Goal: Task Accomplishment & Management: Complete application form

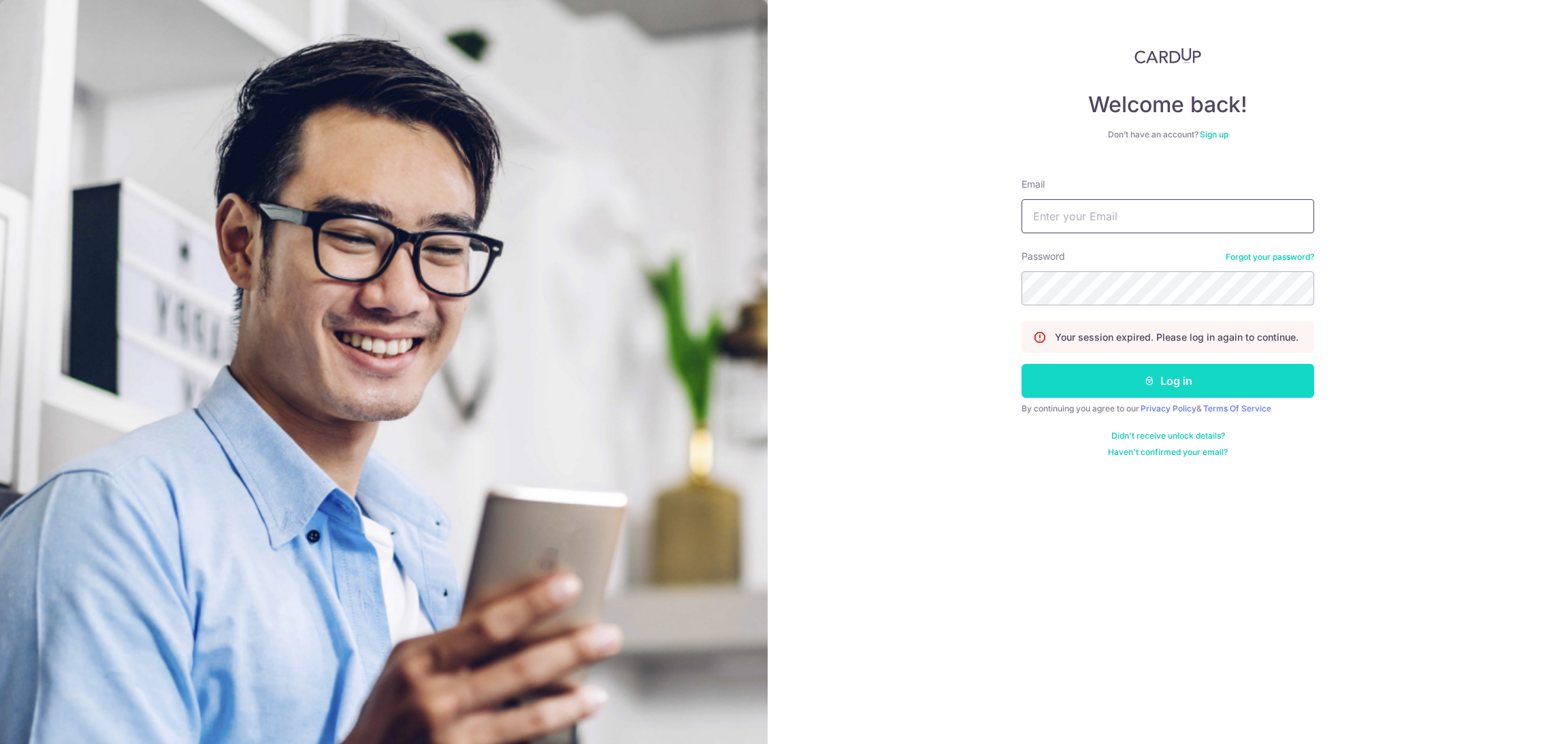
type input "[EMAIL_ADDRESS][DOMAIN_NAME]"
click at [1140, 386] on button "Log in" at bounding box center [1167, 381] width 292 height 34
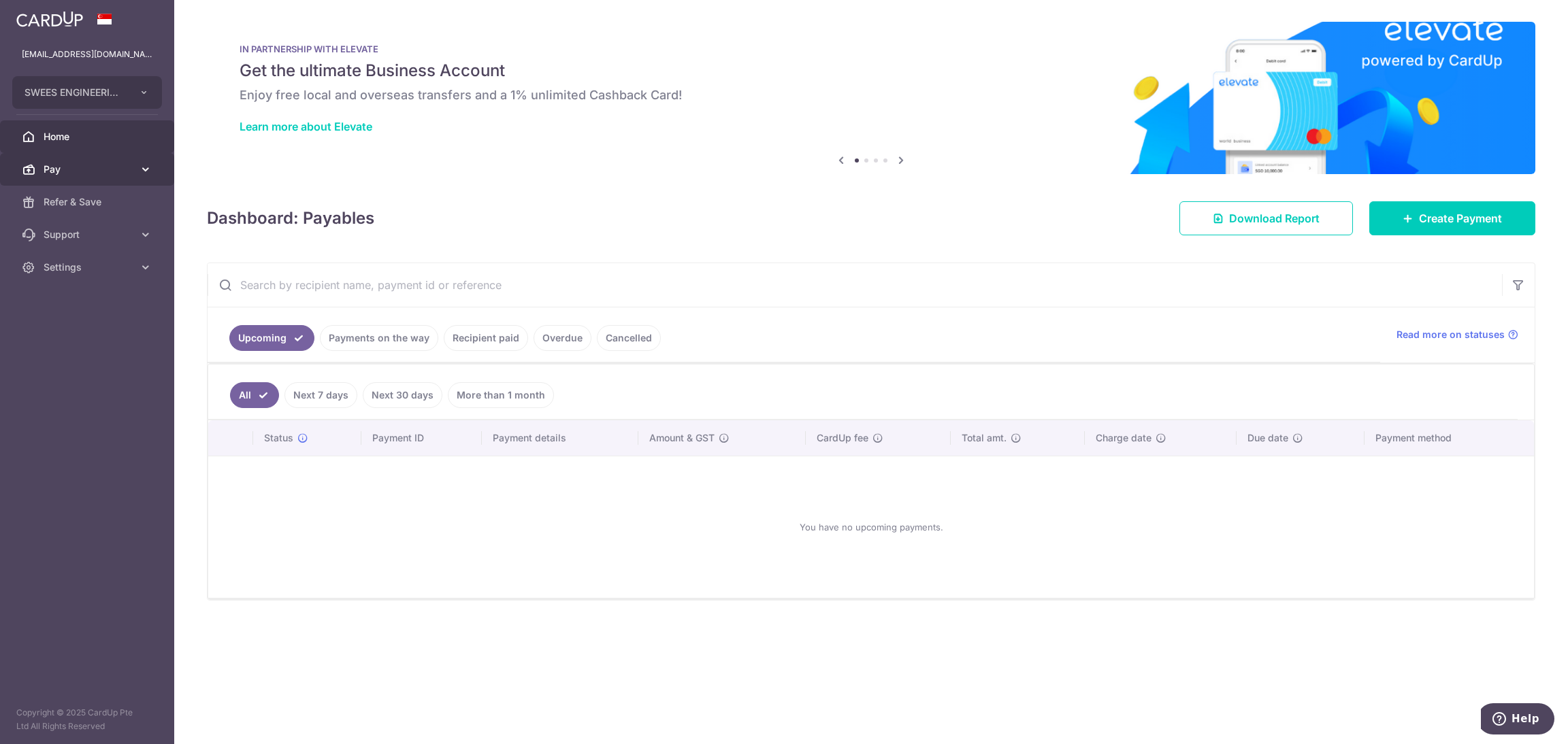
click at [80, 173] on span "Pay" at bounding box center [88, 169] width 90 height 13
click at [75, 192] on link "Payments" at bounding box center [86, 202] width 174 height 33
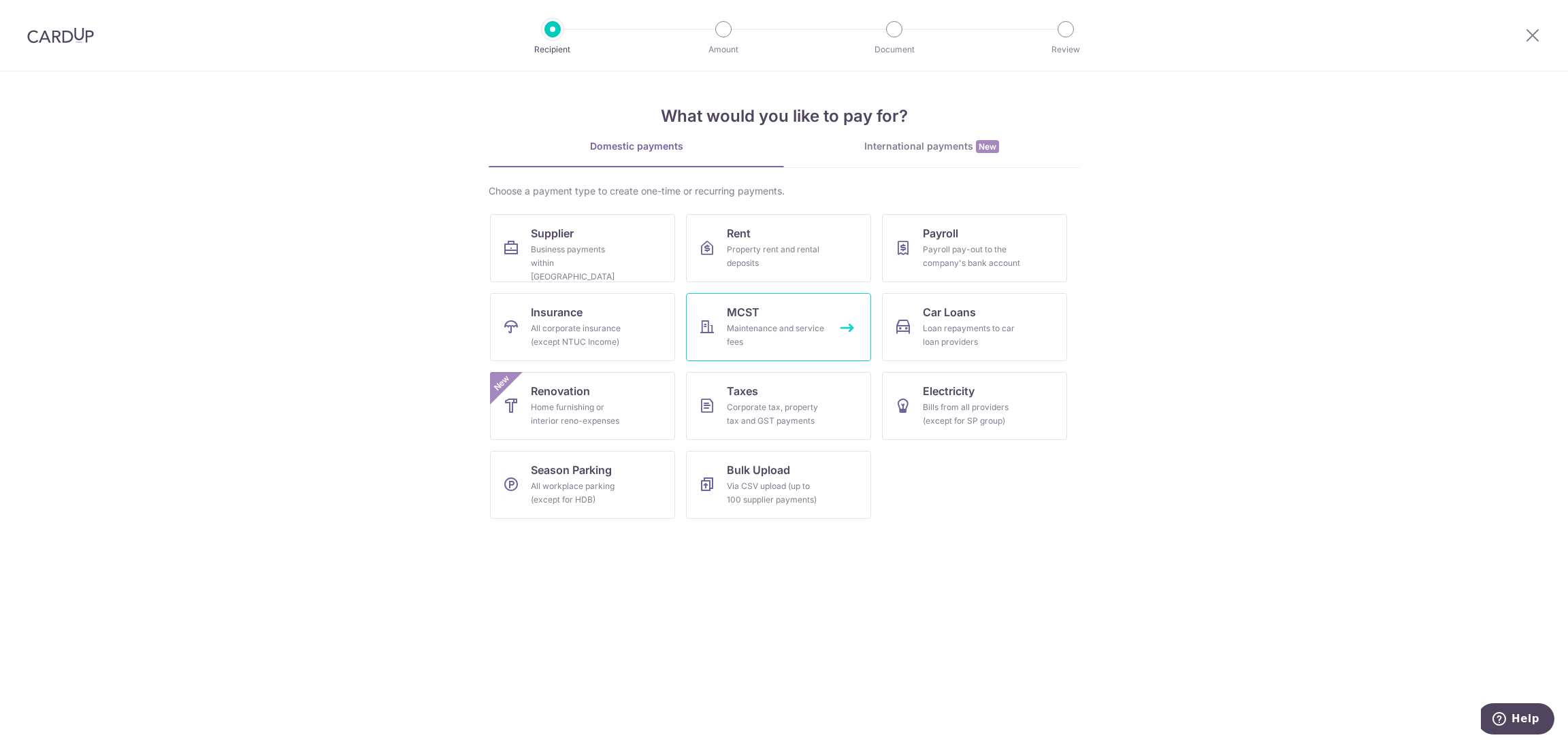
click at [762, 303] on link "MCST Maintenance and service fees" at bounding box center [778, 327] width 185 height 68
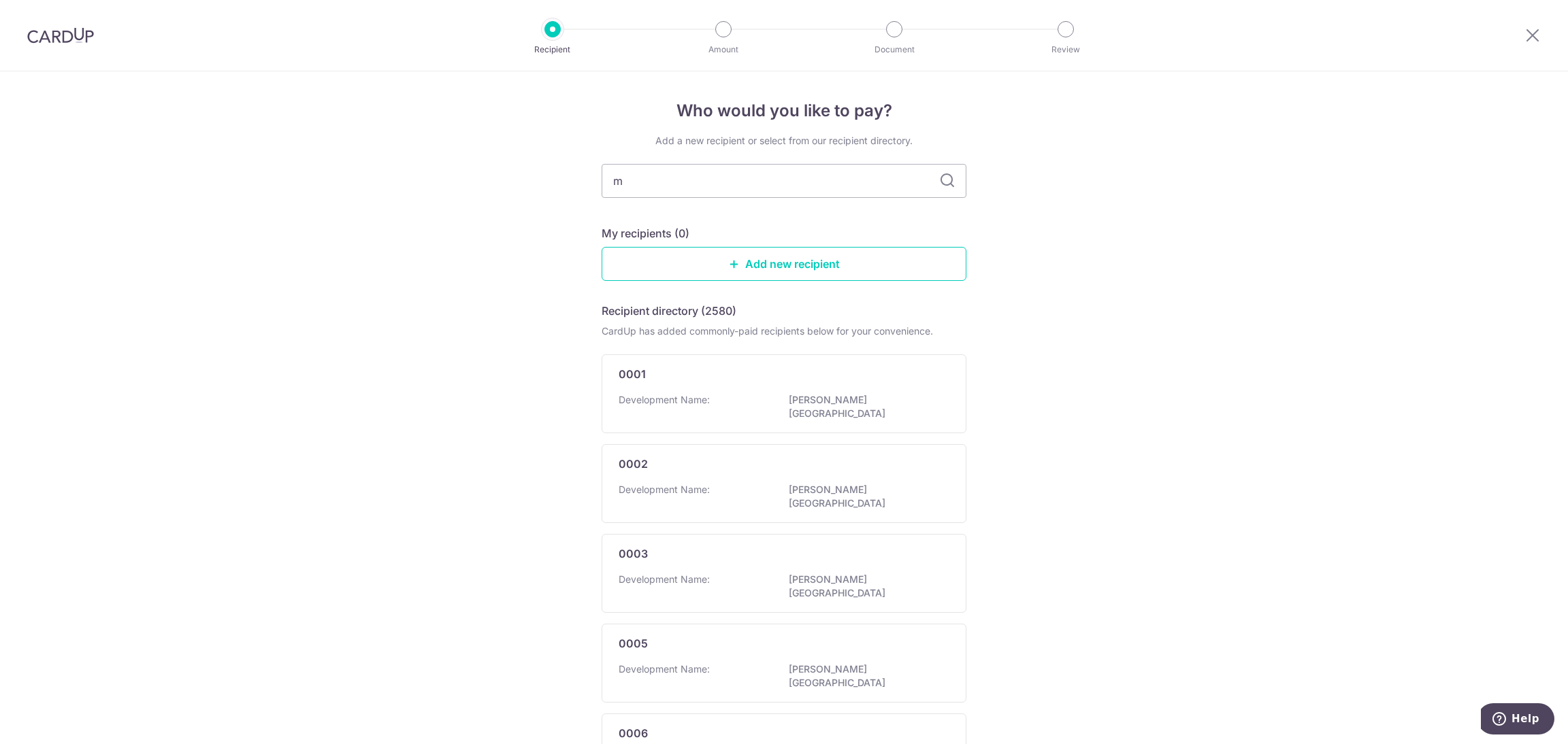
type input "mc"
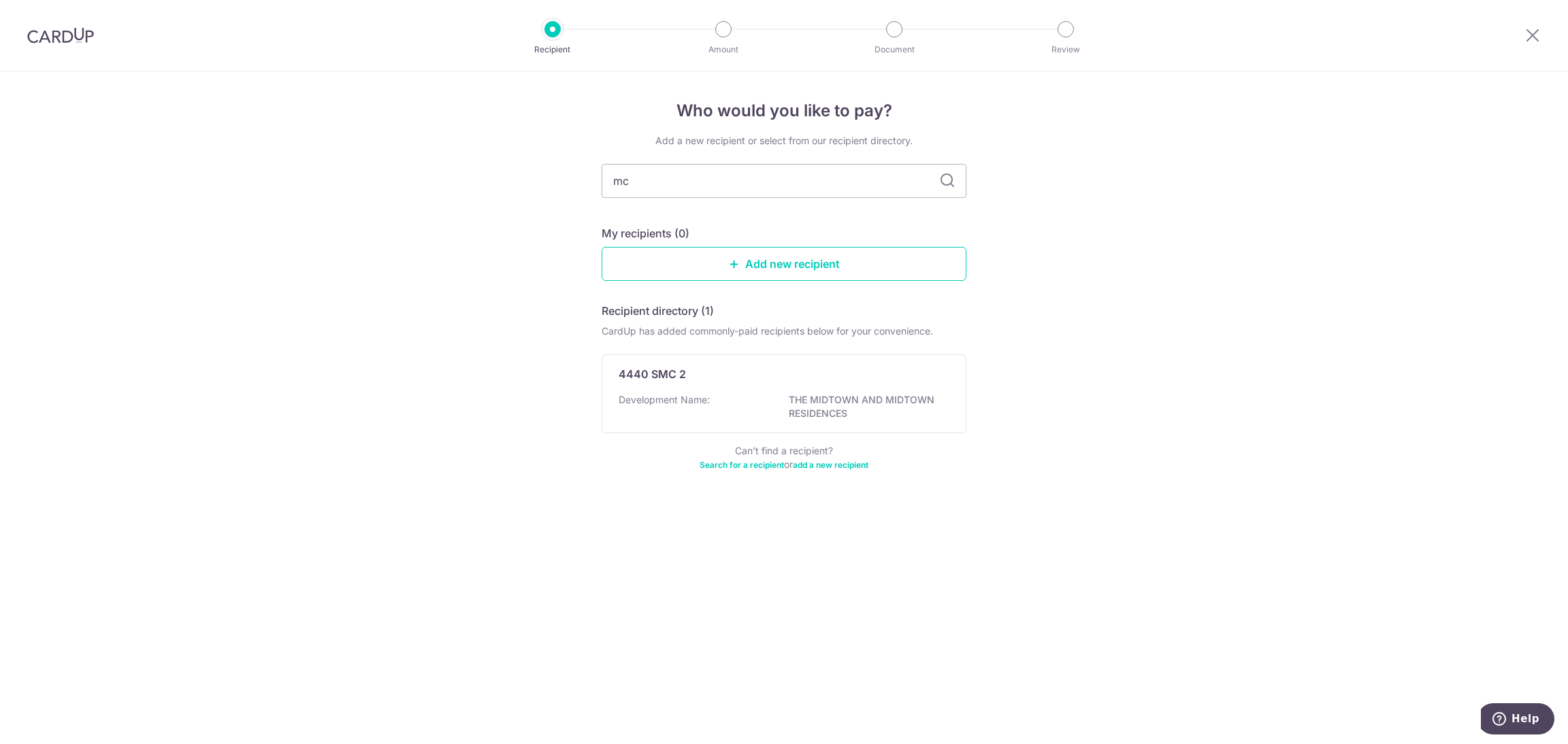
drag, startPoint x: 691, startPoint y: 177, endPoint x: 381, endPoint y: 171, distance: 310.1
click at [399, 173] on div "Who would you like to pay? Add a new recipient or select from our recipient dir…" at bounding box center [784, 408] width 1568 height 673
type input "31"
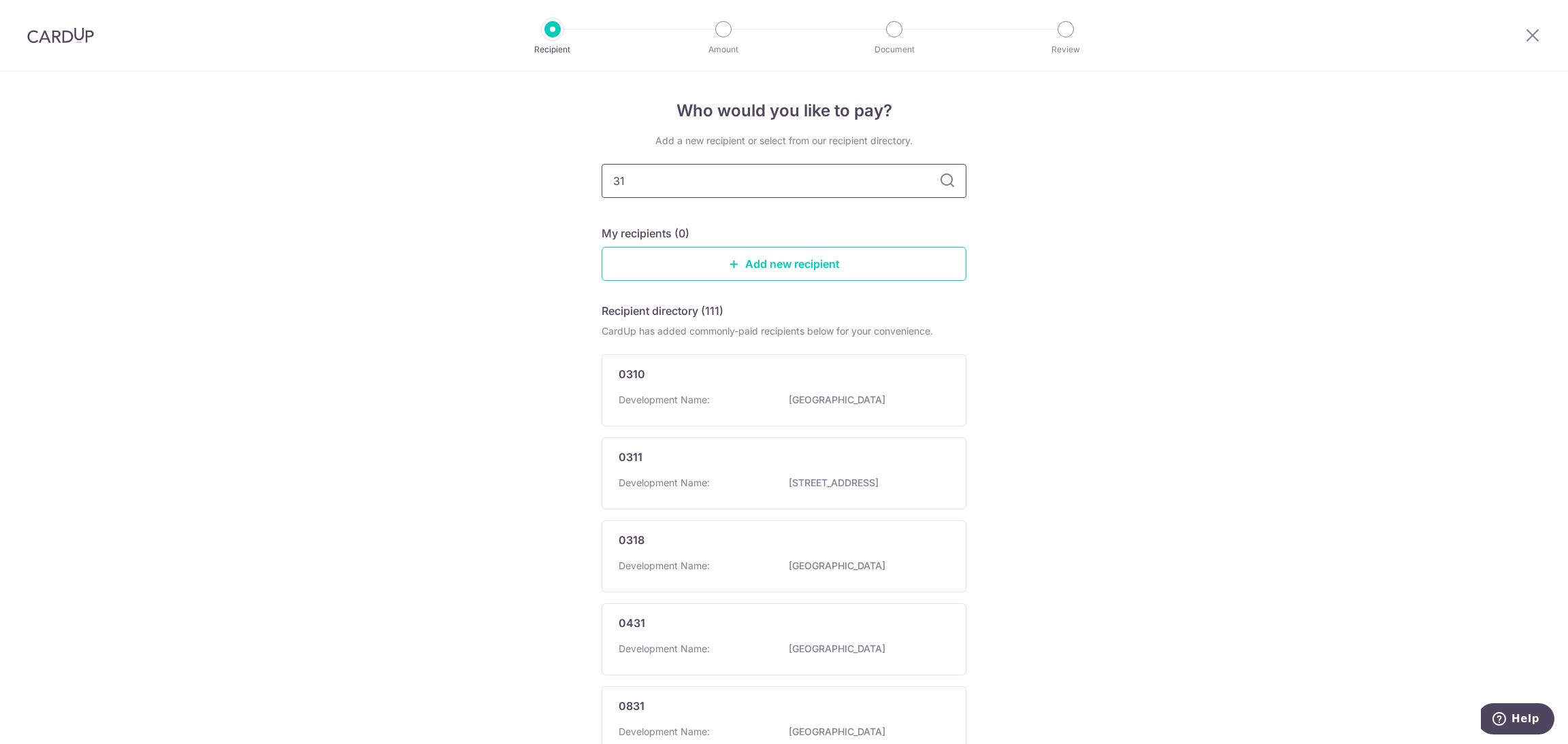
click at [696, 181] on input "31" at bounding box center [784, 181] width 365 height 34
type input "317"
type input "315"
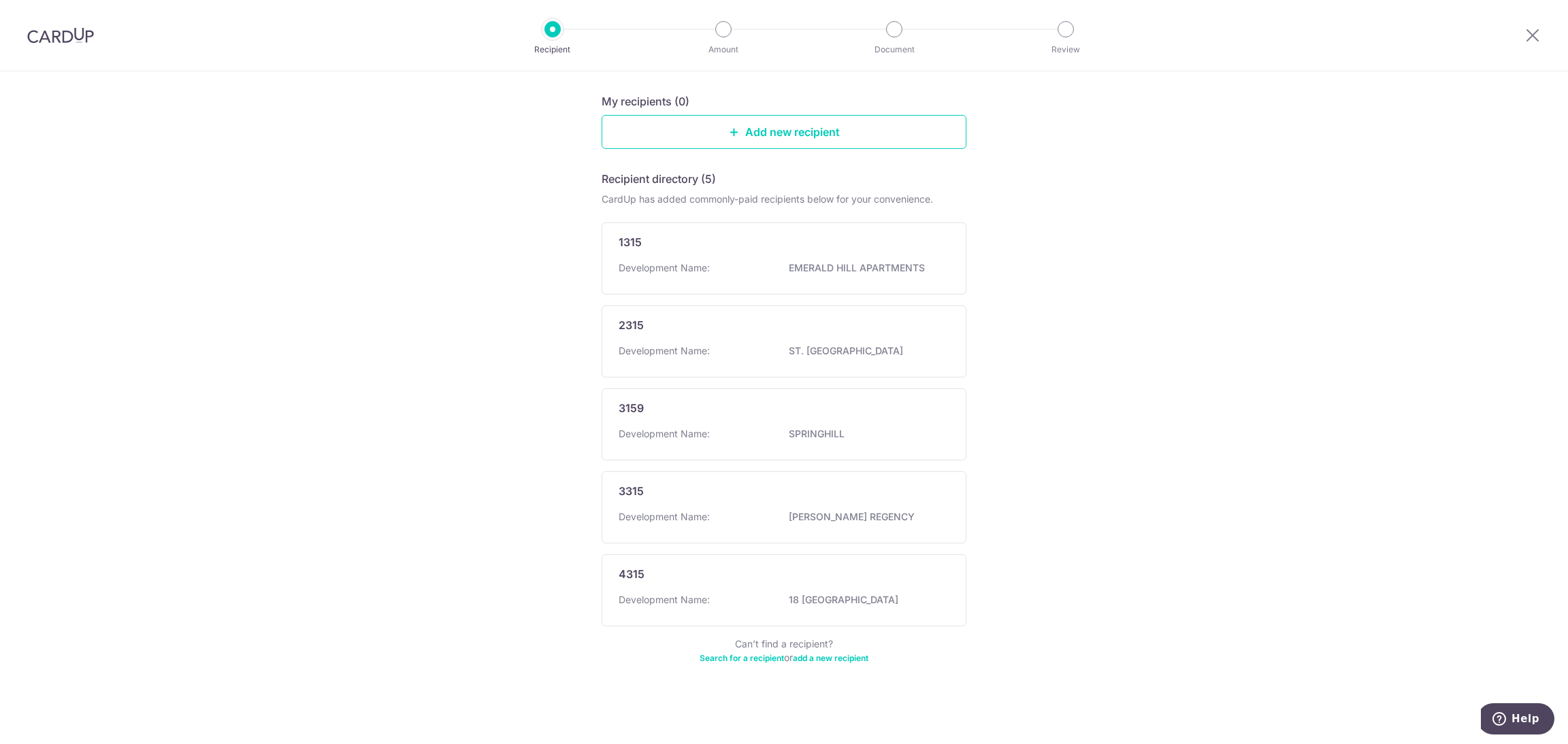
scroll to position [133, 0]
click at [1141, 359] on div "Who would you like to pay? Add a new recipient or select from our recipient dir…" at bounding box center [784, 342] width 1568 height 806
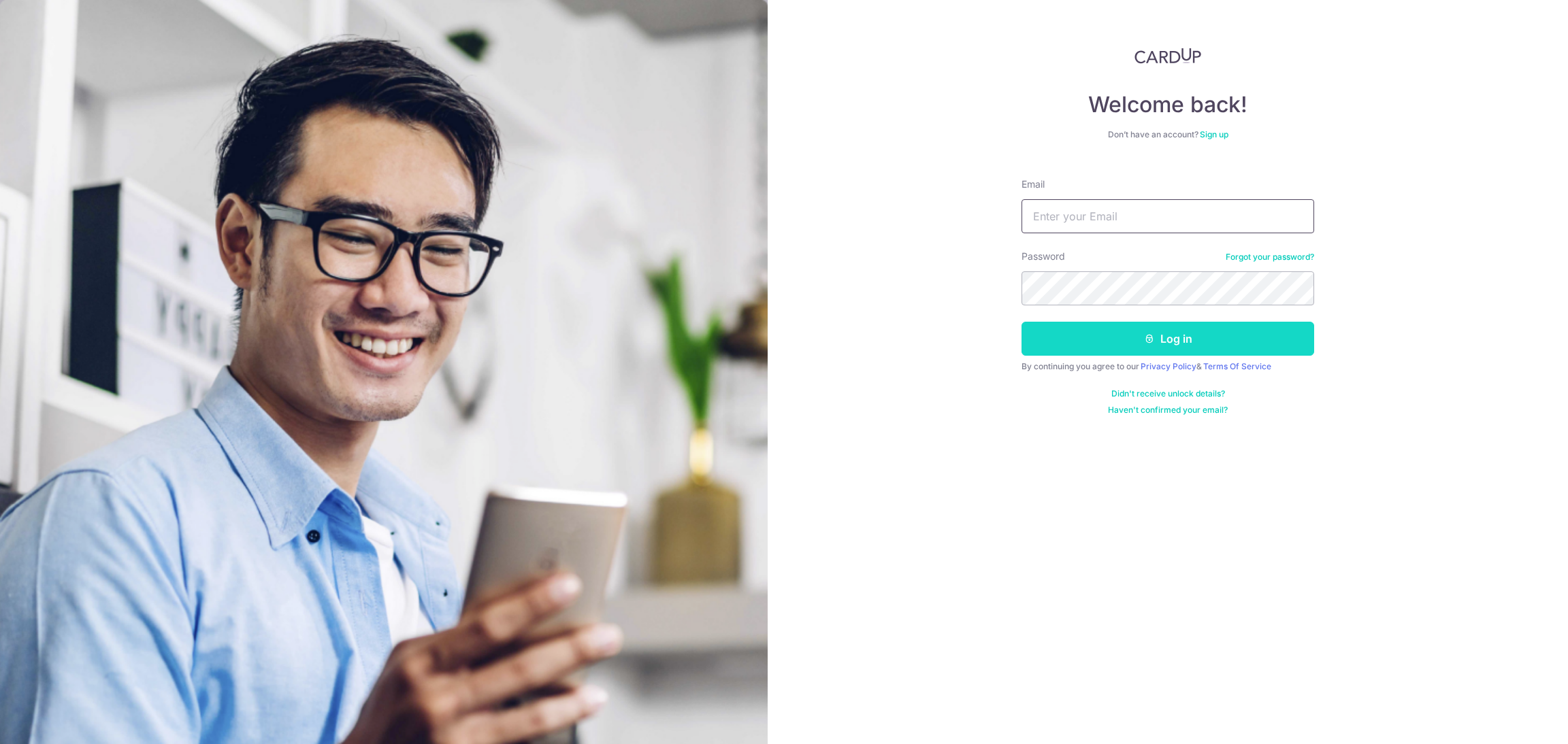
type input "[EMAIL_ADDRESS][DOMAIN_NAME]"
click at [1174, 344] on button "Log in" at bounding box center [1167, 339] width 292 height 34
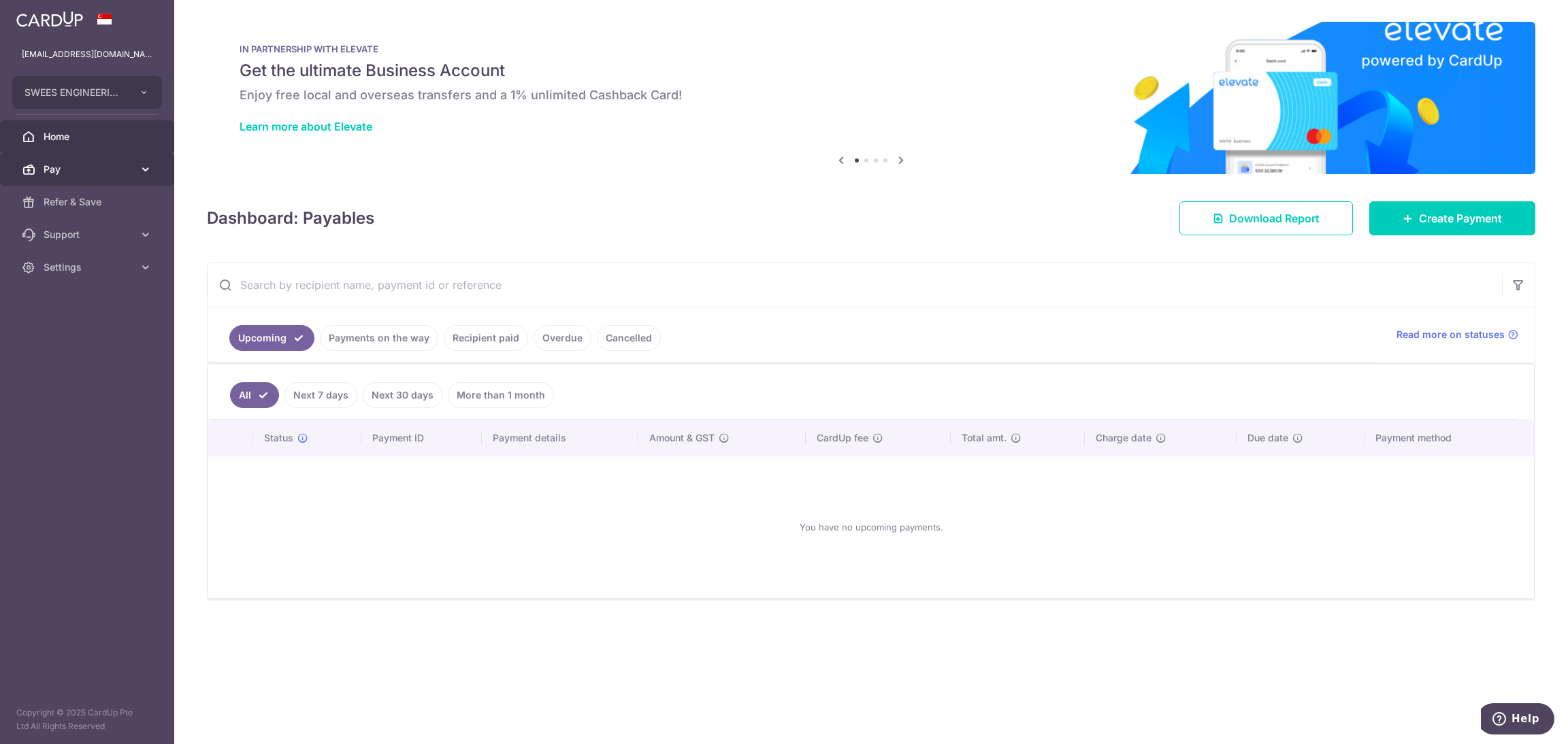
click at [105, 174] on span "Pay" at bounding box center [88, 169] width 90 height 13
click at [80, 209] on link "Payments" at bounding box center [86, 202] width 174 height 33
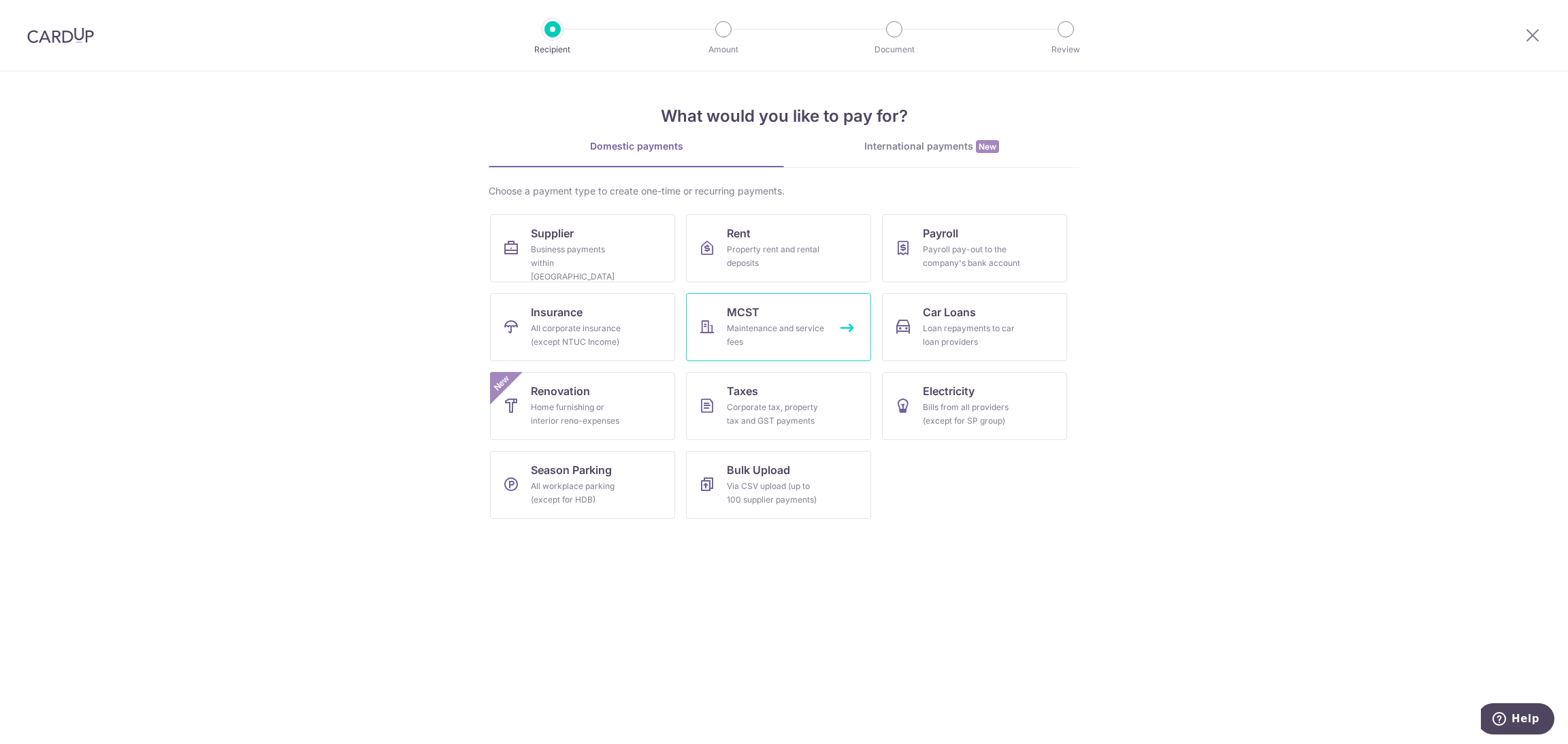
click at [756, 324] on div "Maintenance and service fees" at bounding box center [776, 335] width 98 height 27
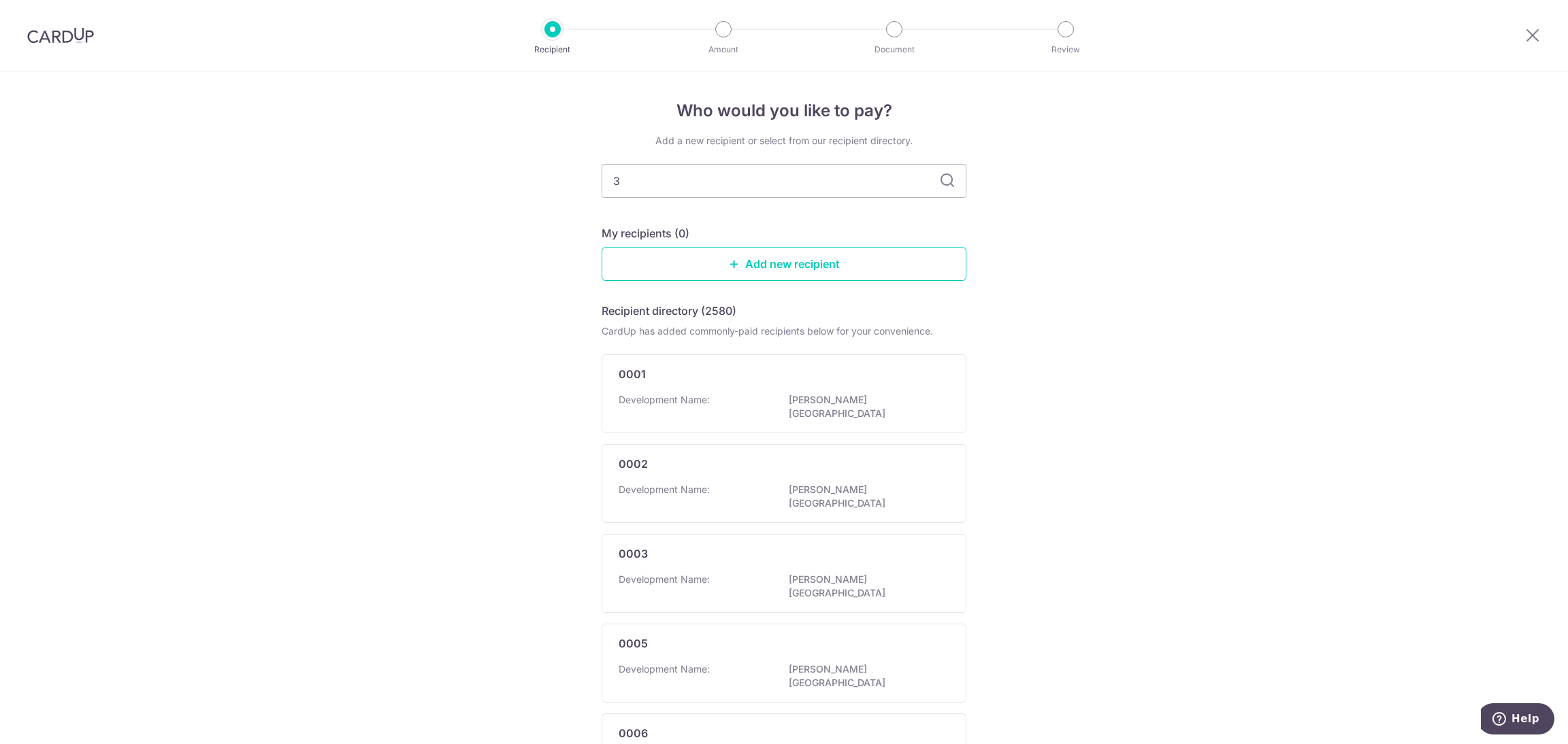
type input "31"
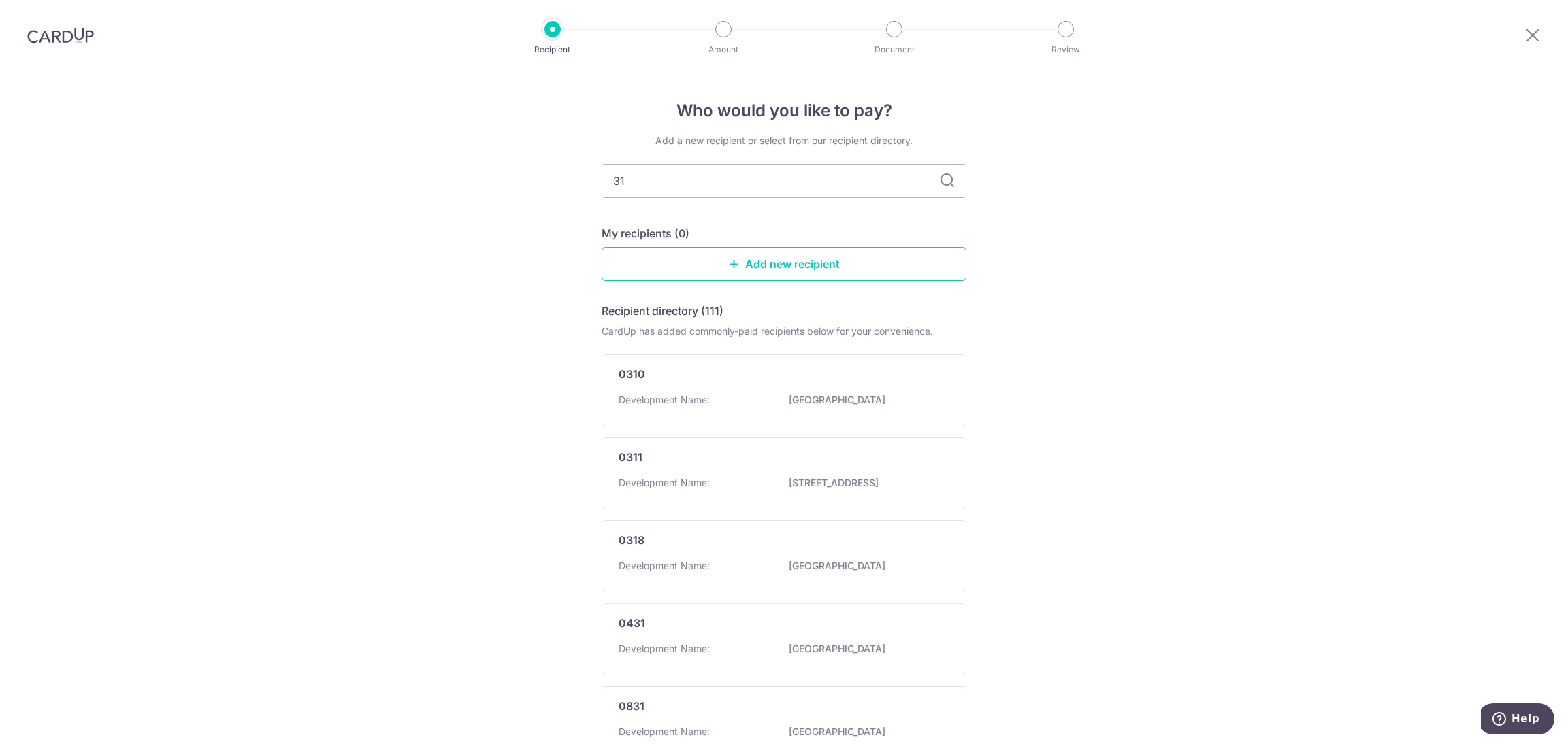
type input "317"
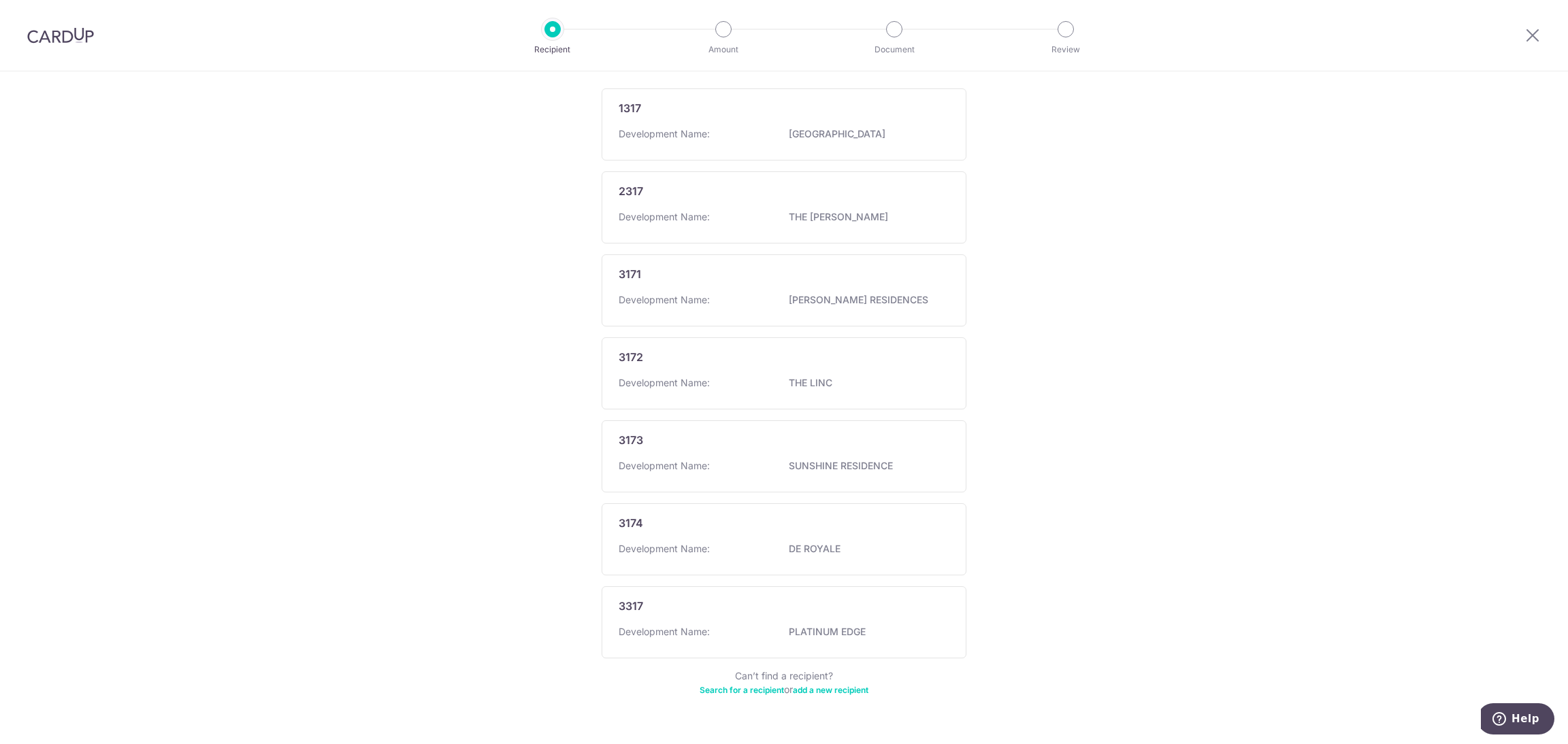
scroll to position [300, 0]
